Goal: Task Accomplishment & Management: Manage account settings

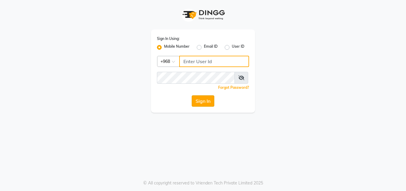
type input "77172336"
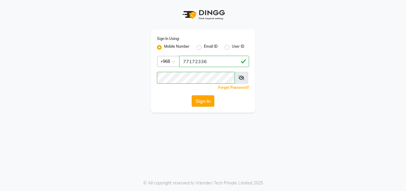
click at [200, 103] on button "Sign In" at bounding box center [203, 100] width 23 height 11
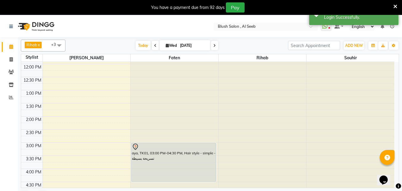
scroll to position [306, 0]
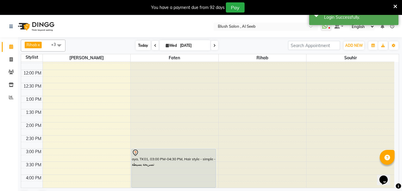
click at [139, 43] on span "Today" at bounding box center [143, 45] width 15 height 9
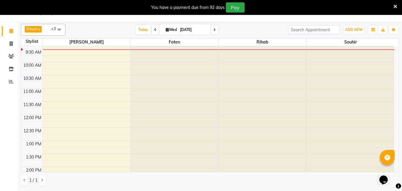
scroll to position [206, 0]
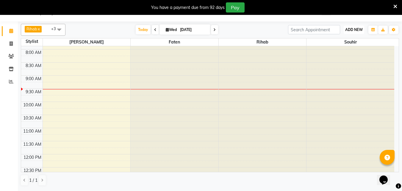
click at [350, 30] on span "ADD NEW" at bounding box center [354, 29] width 18 height 4
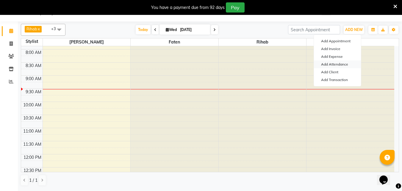
click at [333, 65] on link "Add Attendance" at bounding box center [337, 64] width 47 height 8
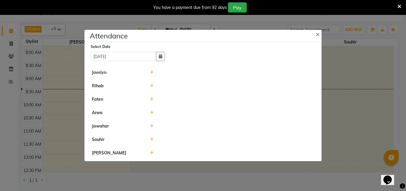
click at [150, 141] on icon at bounding box center [152, 139] width 4 height 4
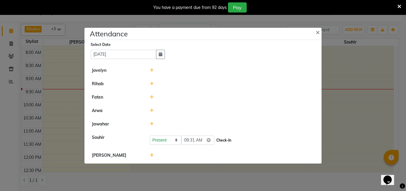
click at [231, 141] on button "Check-In" at bounding box center [224, 140] width 18 height 8
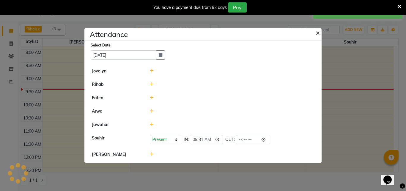
click at [317, 30] on span "×" at bounding box center [318, 32] width 4 height 9
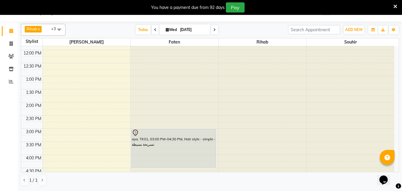
scroll to position [325, 0]
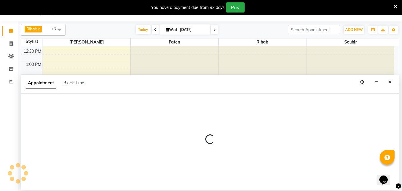
select select "40671"
select select "960"
select select "tentative"
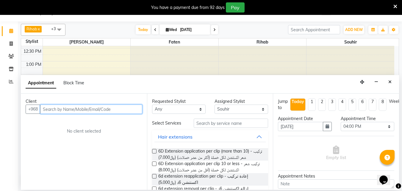
click at [70, 112] on input "text" at bounding box center [91, 108] width 102 height 9
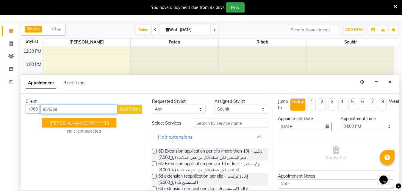
click at [103, 122] on ngb-highlight "95****33" at bounding box center [99, 122] width 20 height 6
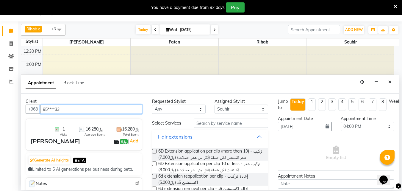
type input "95****33"
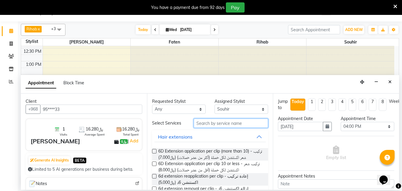
click at [206, 126] on input "text" at bounding box center [231, 122] width 74 height 9
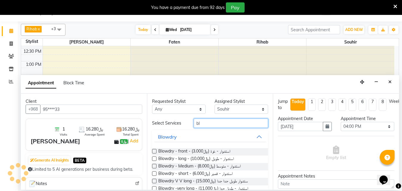
type input "bl"
click at [154, 161] on label at bounding box center [154, 158] width 4 height 4
click at [154, 161] on input "checkbox" at bounding box center [154, 159] width 4 height 4
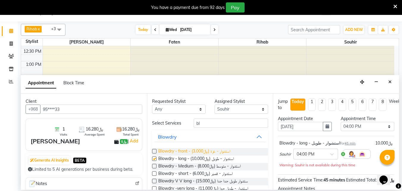
checkbox input "false"
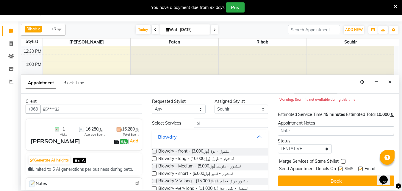
scroll to position [84, 0]
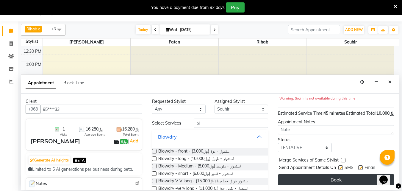
click at [338, 175] on button "Book" at bounding box center [336, 179] width 116 height 11
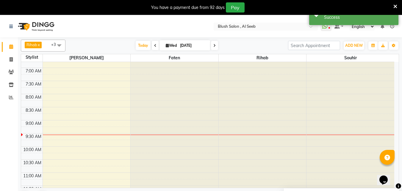
scroll to position [176, 0]
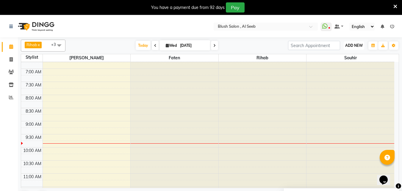
click at [348, 46] on span "ADD NEW" at bounding box center [354, 45] width 18 height 4
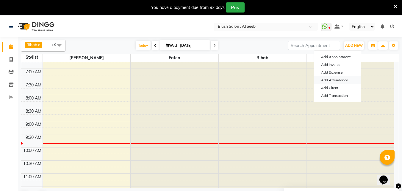
click at [351, 80] on link "Add Attendance" at bounding box center [337, 80] width 47 height 8
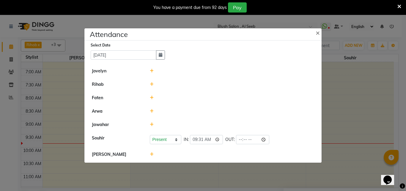
click at [151, 83] on icon at bounding box center [152, 84] width 4 height 4
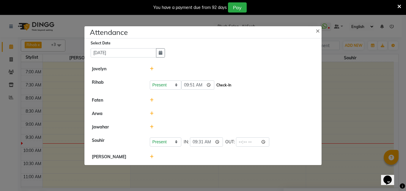
click at [224, 85] on button "Check-In" at bounding box center [224, 85] width 18 height 8
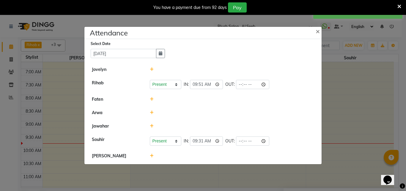
click at [341, 94] on ngb-modal-window "Attendance × Select Date [DATE] [PERSON_NAME] [PERSON_NAME] Present Absent Late…" at bounding box center [203, 95] width 406 height 191
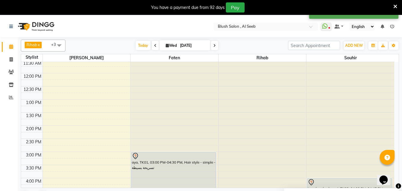
scroll to position [325, 0]
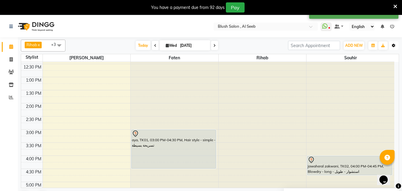
click at [392, 45] on icon "button" at bounding box center [393, 46] width 4 height 4
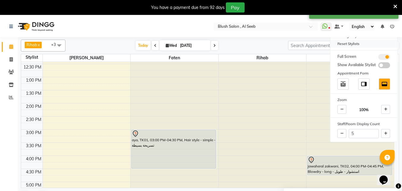
click at [352, 46] on div "Reset Stylists" at bounding box center [363, 44] width 67 height 8
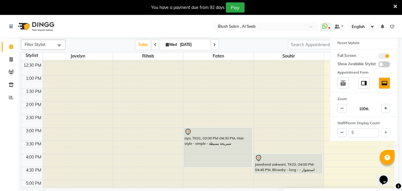
click at [61, 47] on span at bounding box center [59, 45] width 12 height 11
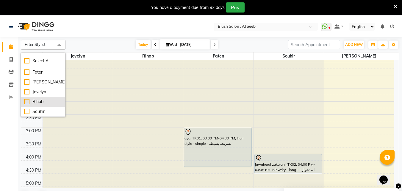
click at [48, 100] on div "Rihab" at bounding box center [43, 101] width 38 height 6
checkbox input "true"
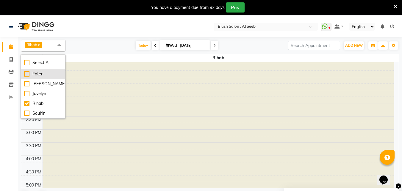
click at [48, 76] on div "Faten" at bounding box center [43, 74] width 38 height 6
checkbox input "true"
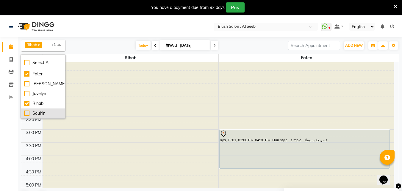
click at [48, 113] on div "Souhir" at bounding box center [43, 113] width 38 height 6
checkbox input "true"
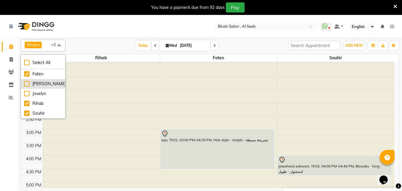
click at [46, 84] on div "[PERSON_NAME]" at bounding box center [43, 84] width 38 height 6
checkbox input "true"
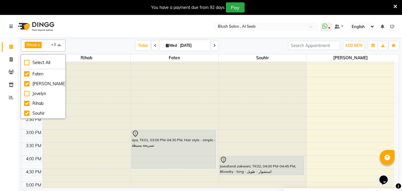
click at [61, 47] on span at bounding box center [59, 45] width 12 height 11
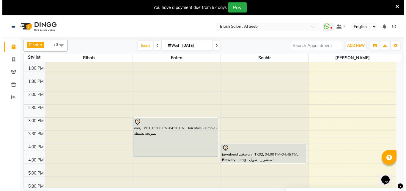
scroll to position [324, 0]
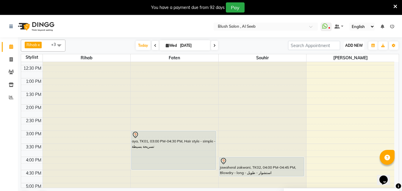
click at [359, 46] on span "ADD NEW" at bounding box center [354, 45] width 18 height 4
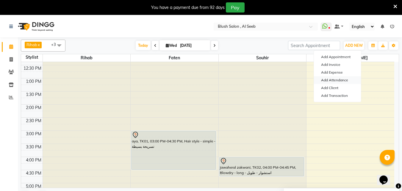
click at [341, 81] on link "Add Attendance" at bounding box center [337, 80] width 47 height 8
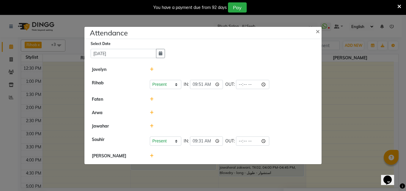
click at [152, 100] on icon at bounding box center [152, 99] width 4 height 4
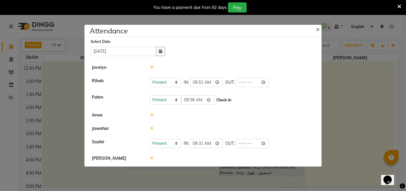
click at [231, 100] on button "Check-In" at bounding box center [224, 100] width 18 height 8
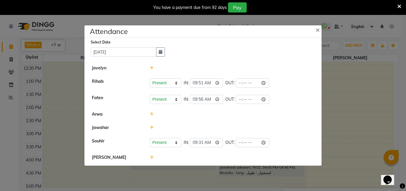
click at [400, 7] on icon at bounding box center [399, 6] width 4 height 5
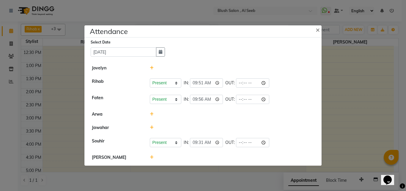
click at [11, 43] on ngb-modal-window "Attendance × Select Date [DATE] [PERSON_NAME] [PERSON_NAME] Present Absent Late…" at bounding box center [203, 95] width 406 height 191
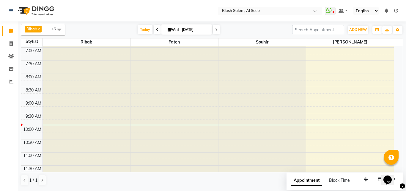
scroll to position [175, 0]
